Goal: Task Accomplishment & Management: Use online tool/utility

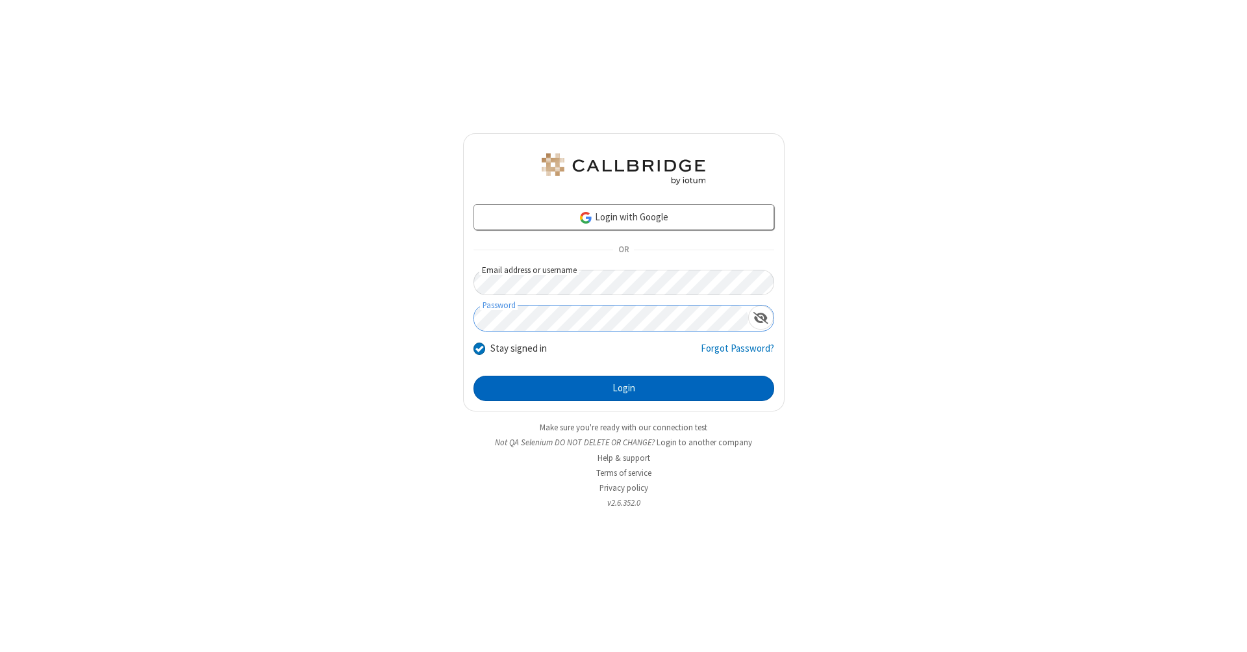
click at [624, 388] on button "Login" at bounding box center [624, 388] width 301 height 26
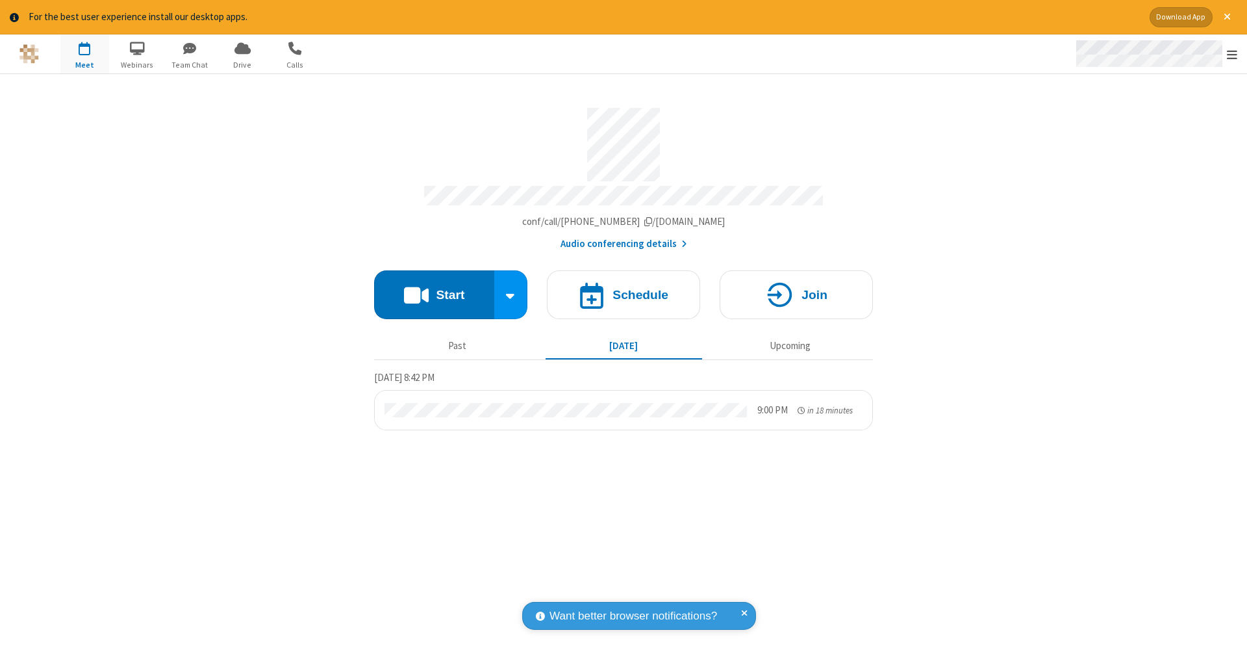
click at [1232, 55] on span "Open menu" at bounding box center [1232, 54] width 10 height 13
click at [242, 64] on span "Drive" at bounding box center [242, 65] width 49 height 12
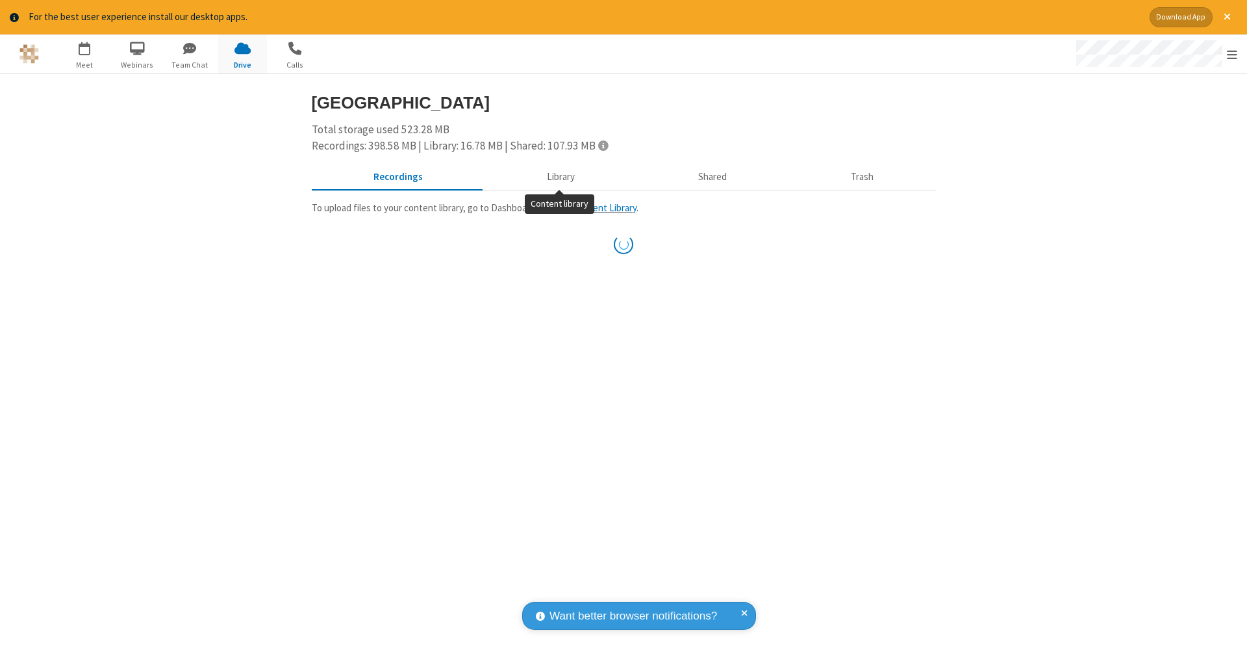
click at [559, 175] on button "Library" at bounding box center [561, 176] width 152 height 25
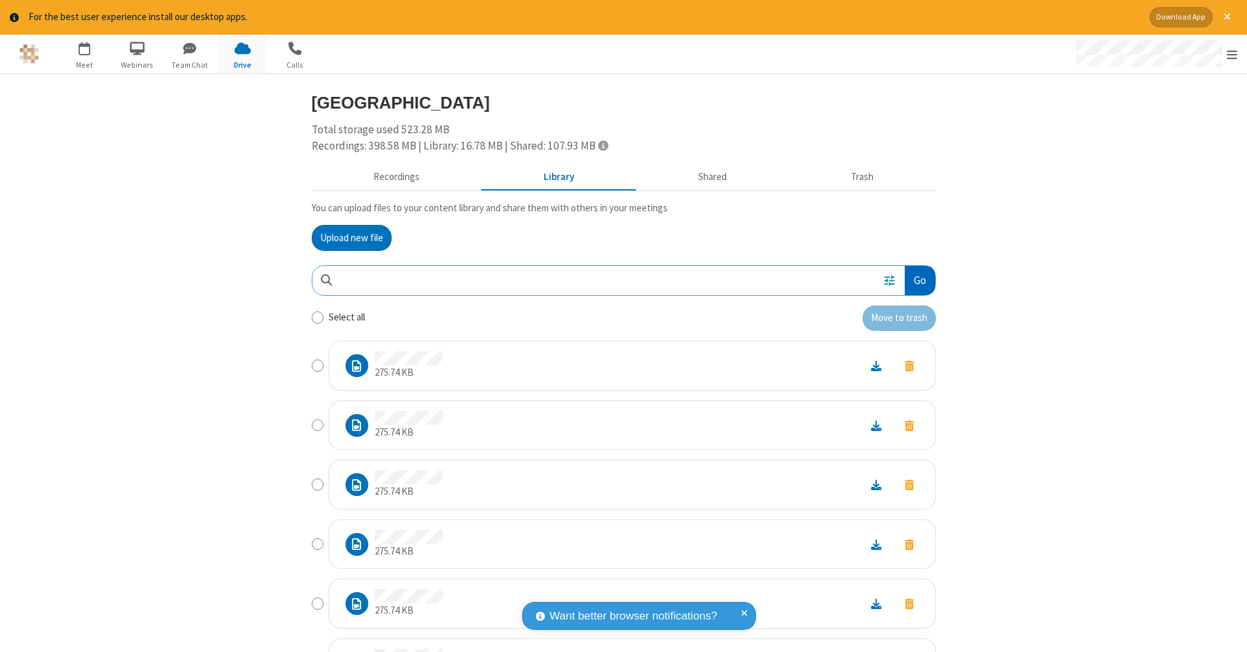
click at [915, 277] on button "Go" at bounding box center [920, 280] width 30 height 29
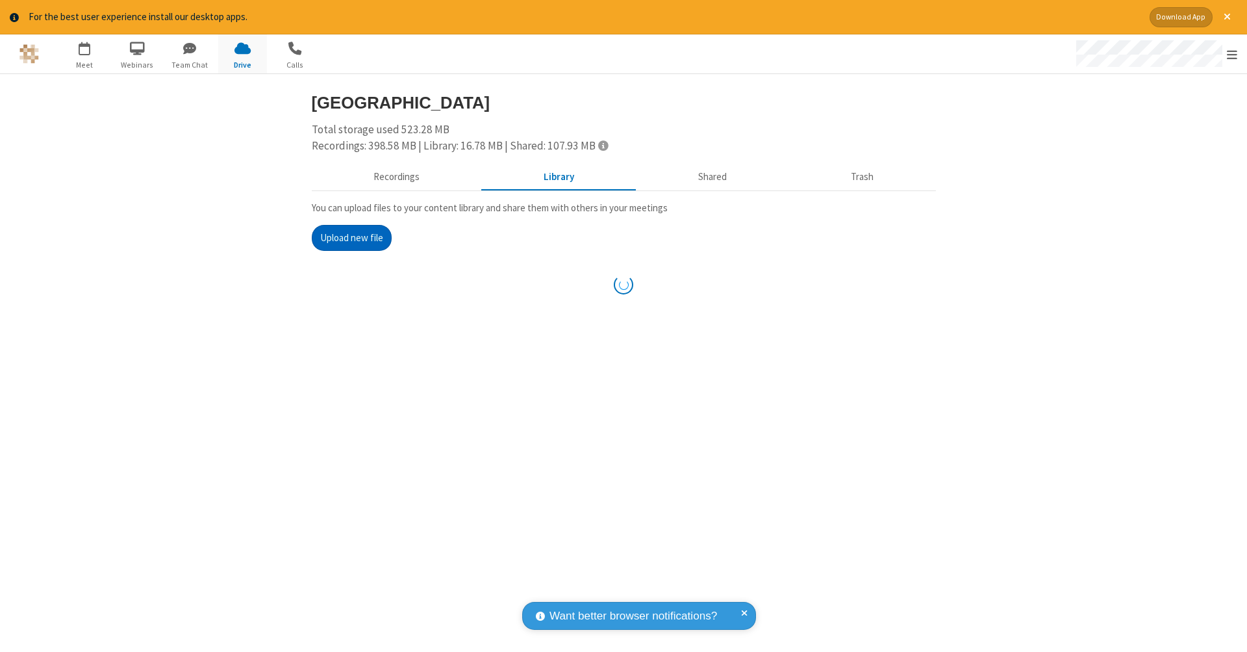
click at [351, 236] on button "Upload new file" at bounding box center [352, 238] width 80 height 26
